Goal: Information Seeking & Learning: Learn about a topic

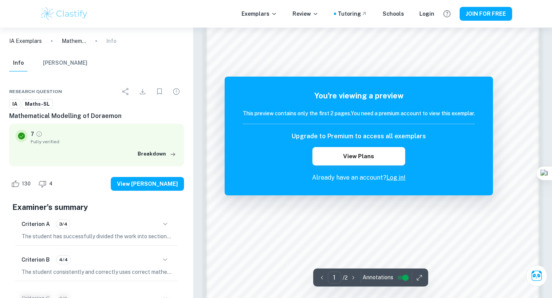
scroll to position [730, 0]
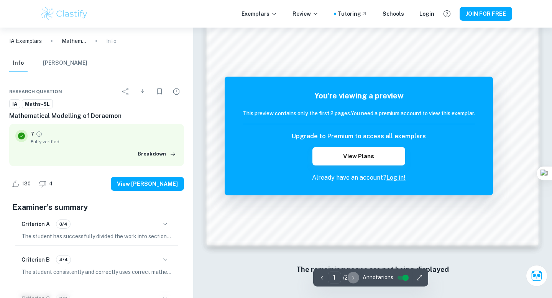
click at [352, 280] on icon "button" at bounding box center [354, 278] width 8 height 8
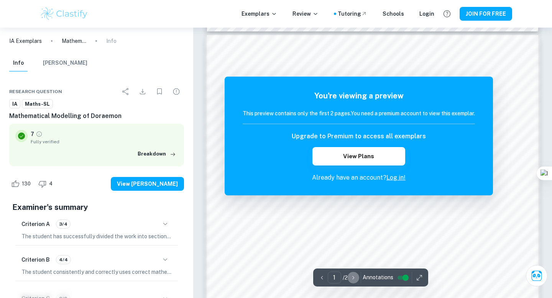
click at [352, 278] on icon "button" at bounding box center [354, 278] width 8 height 8
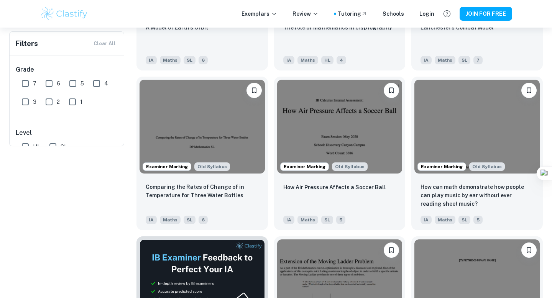
scroll to position [0, 0]
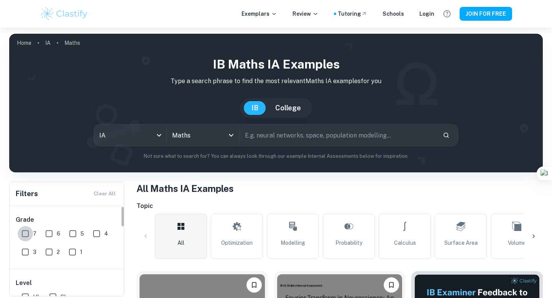
click at [23, 232] on input "7" at bounding box center [25, 233] width 15 height 15
checkbox input "true"
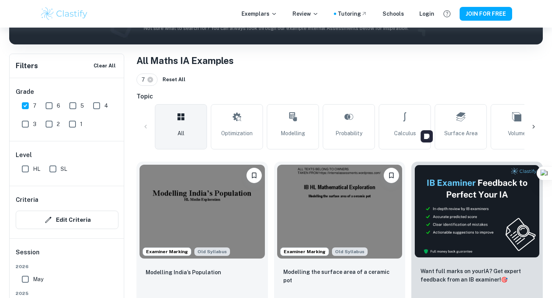
scroll to position [188, 0]
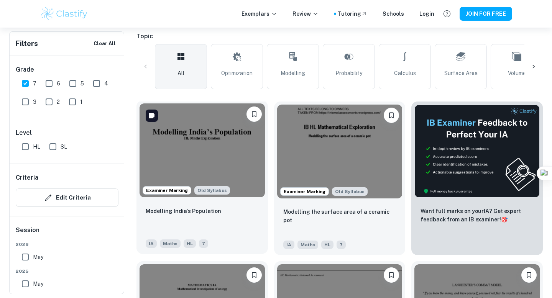
click at [221, 149] on img at bounding box center [202, 151] width 125 height 94
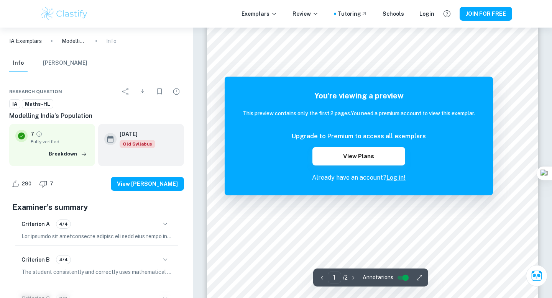
scroll to position [184, 0]
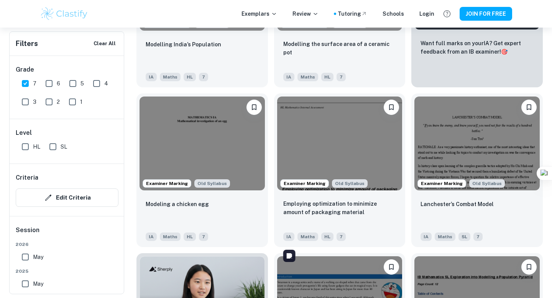
scroll to position [356, 0]
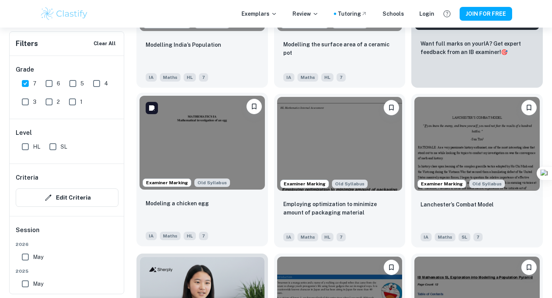
click at [208, 136] on img at bounding box center [202, 143] width 125 height 94
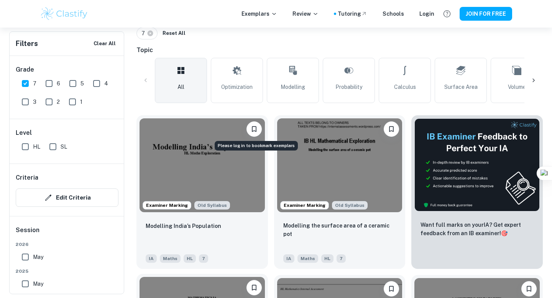
scroll to position [175, 0]
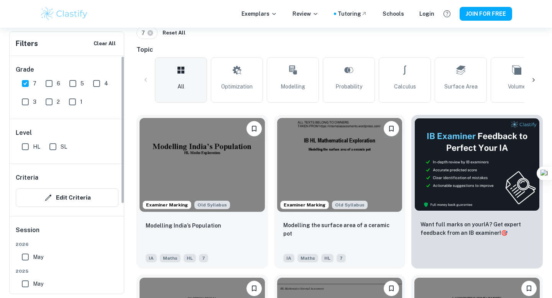
click at [54, 86] on input "6" at bounding box center [48, 83] width 15 height 15
checkbox input "true"
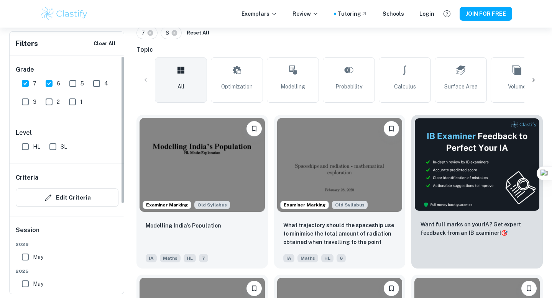
click at [26, 82] on input "7" at bounding box center [25, 83] width 15 height 15
checkbox input "false"
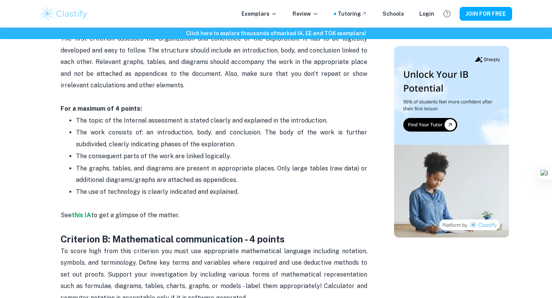
scroll to position [346, 0]
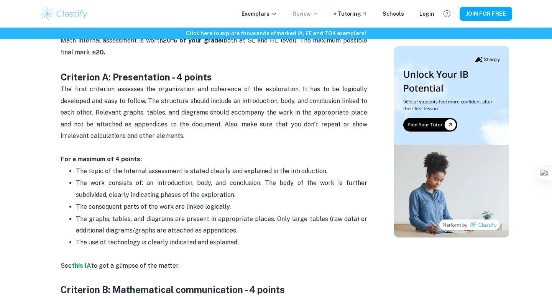
click at [311, 16] on p "Review" at bounding box center [306, 14] width 26 height 8
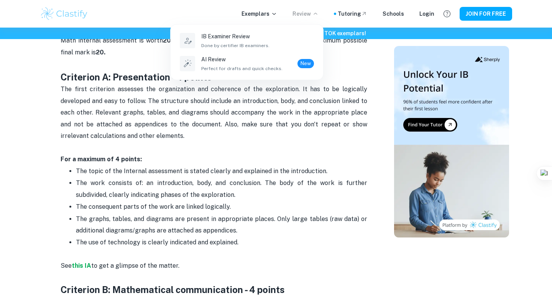
click at [280, 13] on div at bounding box center [276, 149] width 552 height 298
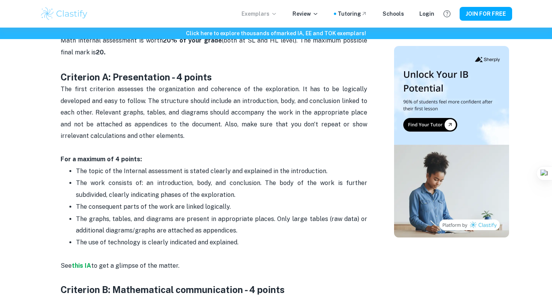
click at [276, 14] on p "Exemplars" at bounding box center [260, 14] width 36 height 8
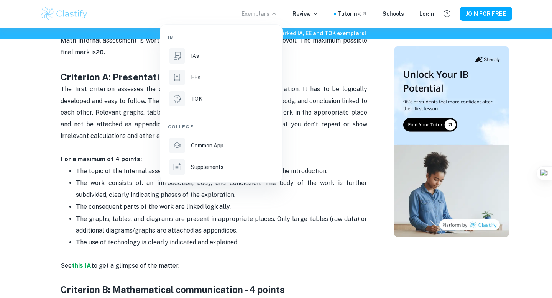
click at [319, 101] on div at bounding box center [276, 149] width 552 height 298
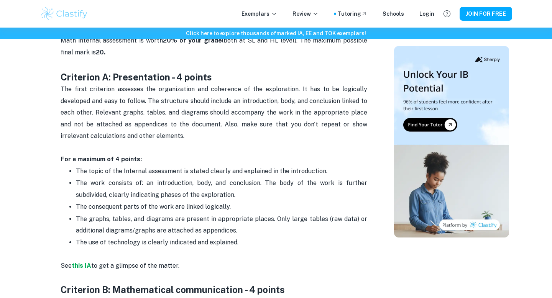
scroll to position [346, 0]
